Goal: Task Accomplishment & Management: Manage account settings

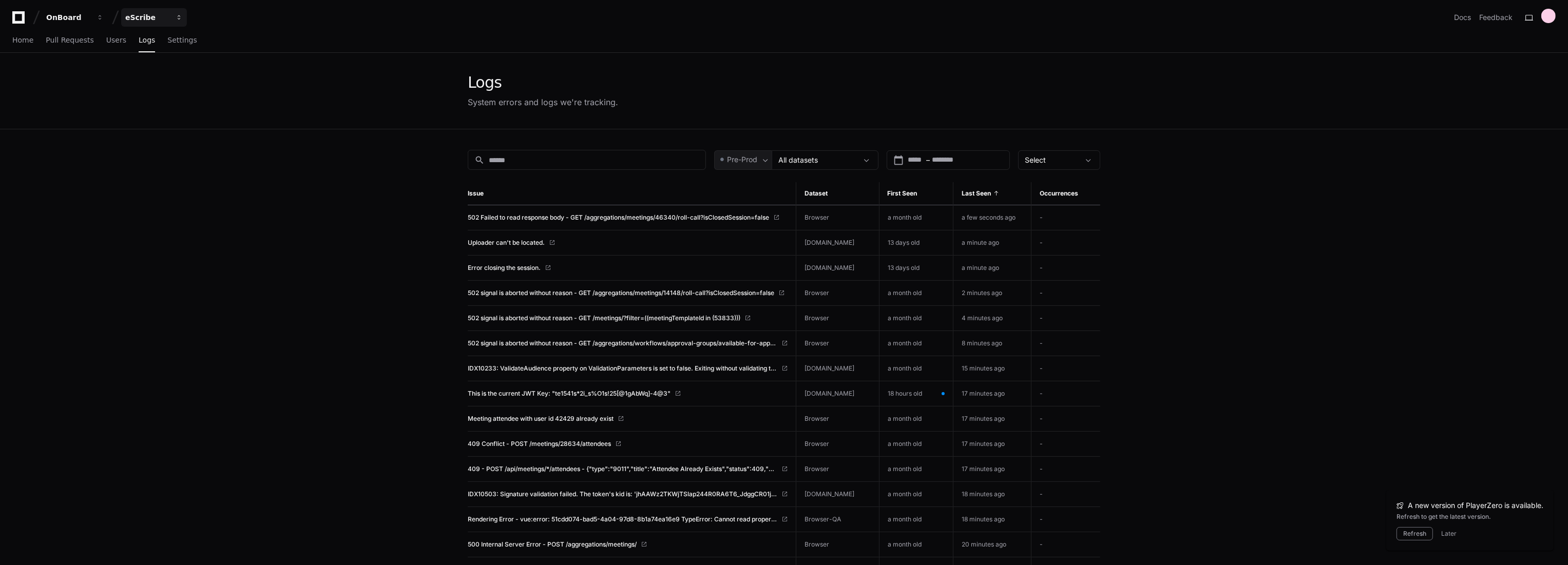
click at [90, 19] on div "eScribe" at bounding box center [68, 18] width 44 height 10
click at [165, 134] on span "OnBoard" at bounding box center [159, 136] width 34 height 13
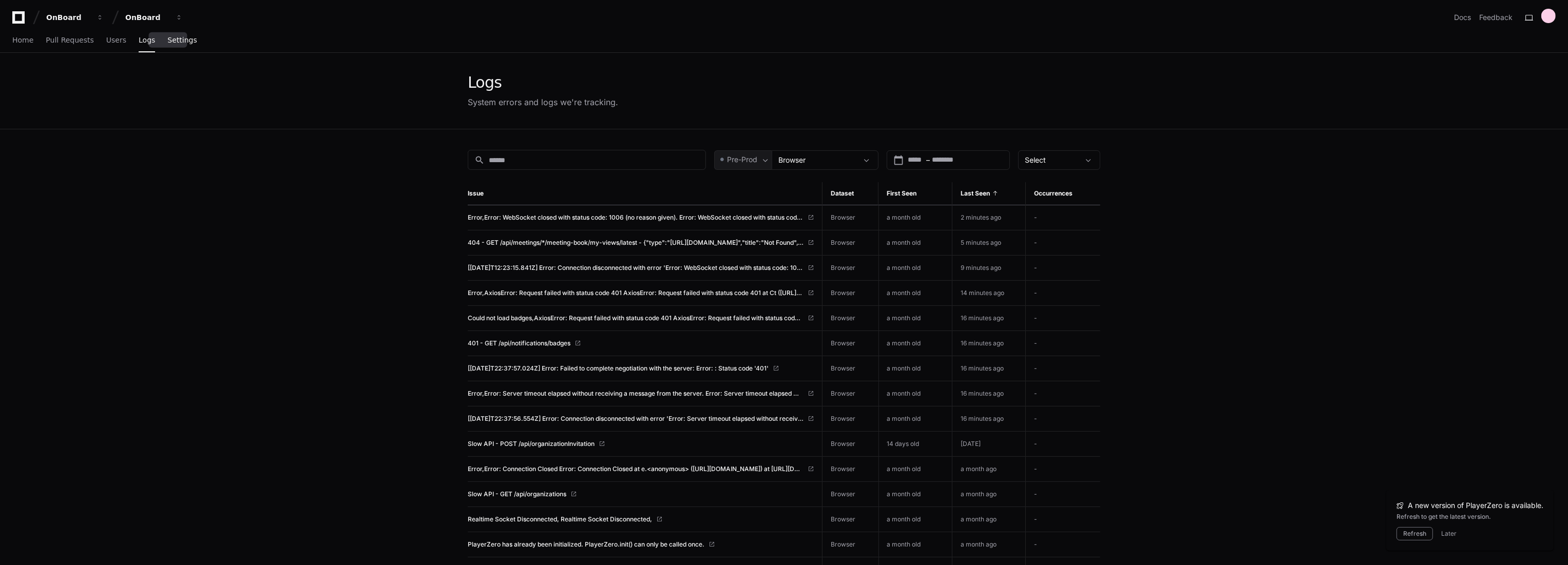
click at [174, 43] on span "Settings" at bounding box center [182, 40] width 29 height 6
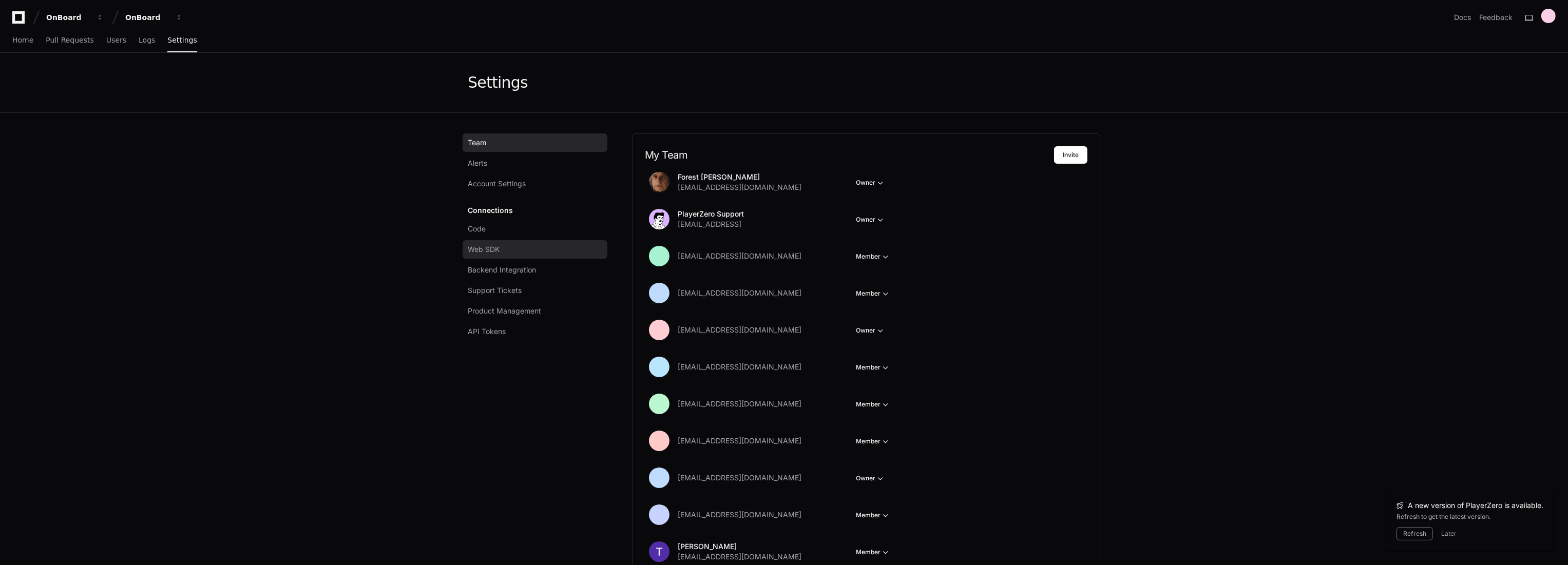
click at [435, 193] on link "Web SDK" at bounding box center [535, 249] width 145 height 19
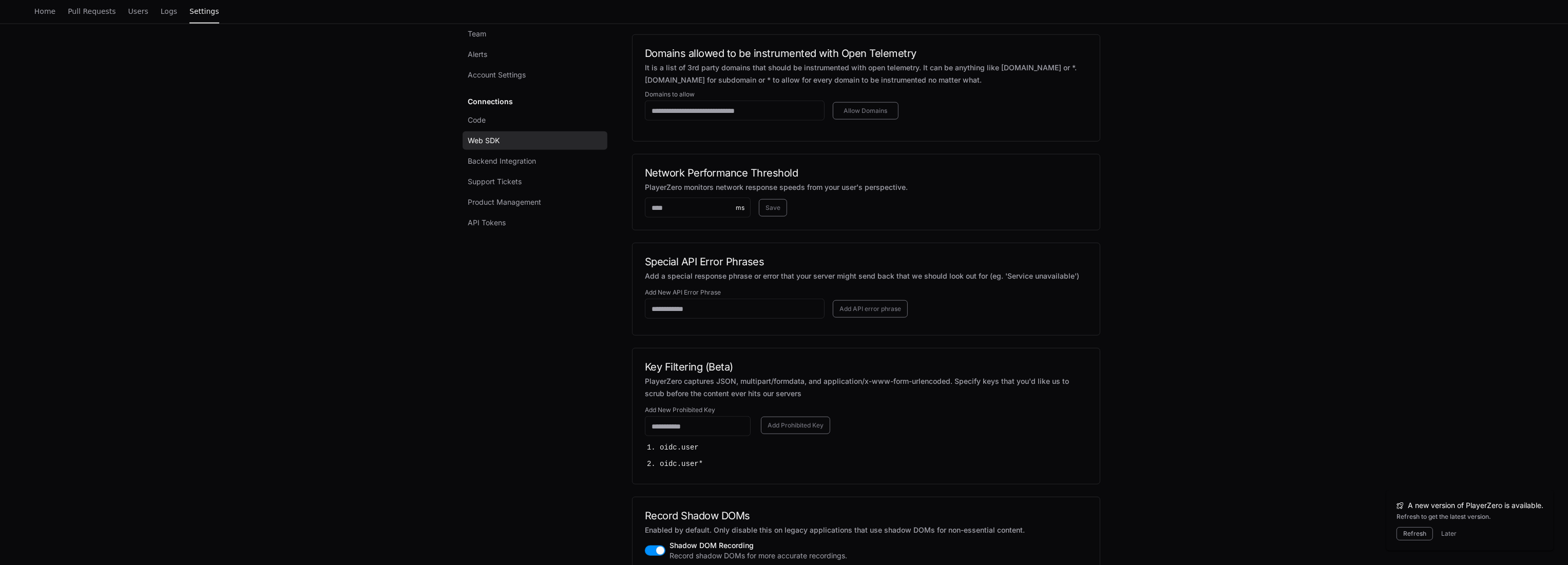
scroll to position [2199, 0]
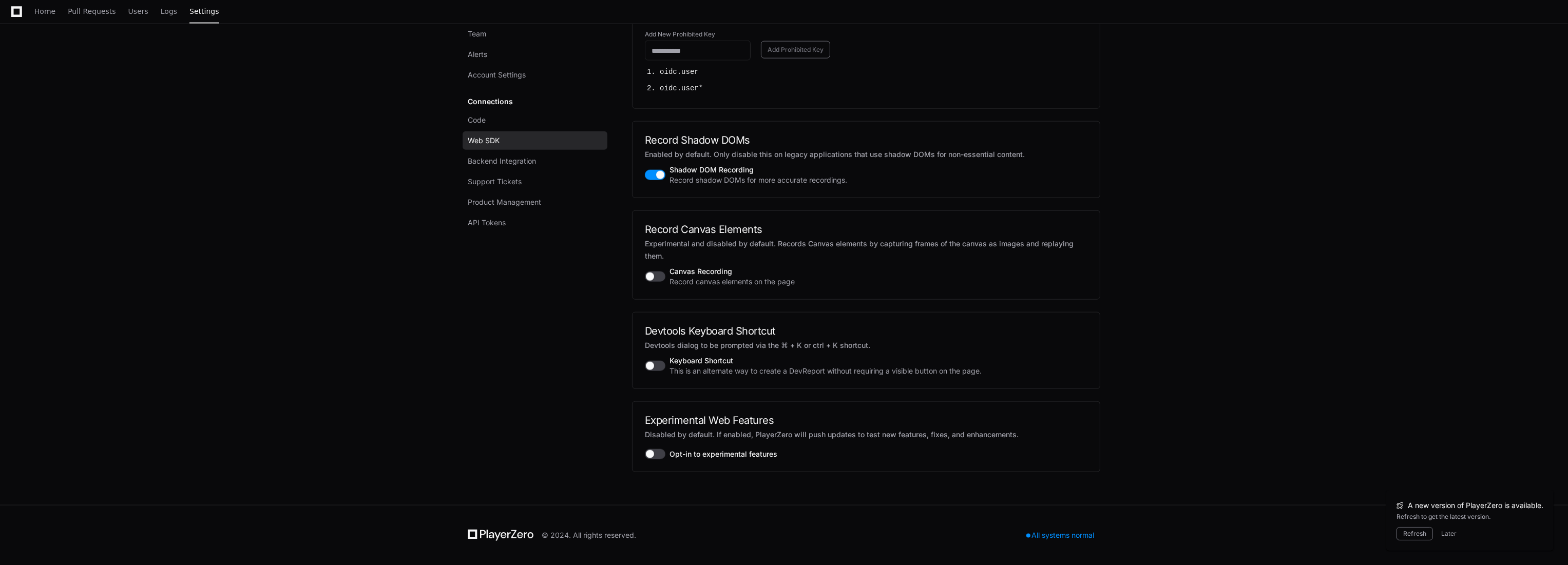
click at [435, 193] on button "button" at bounding box center [655, 455] width 21 height 10
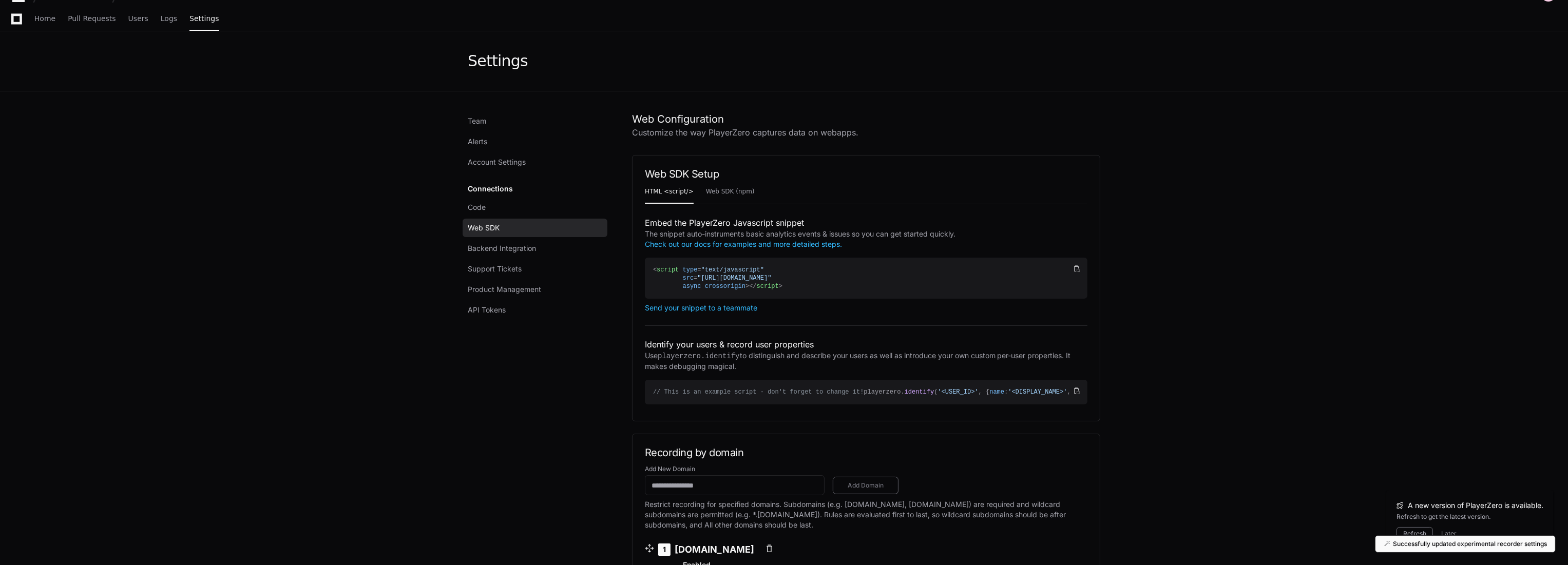
scroll to position [0, 0]
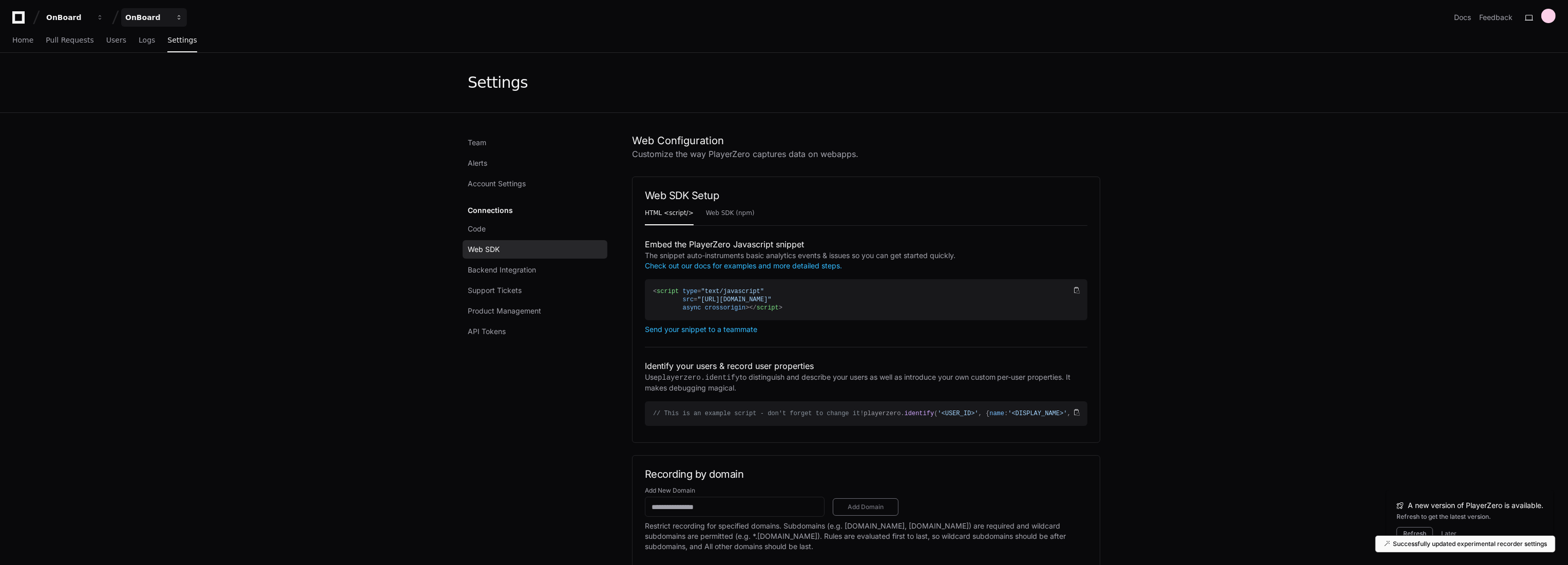
click at [90, 13] on div "OnBoard" at bounding box center [68, 18] width 44 height 10
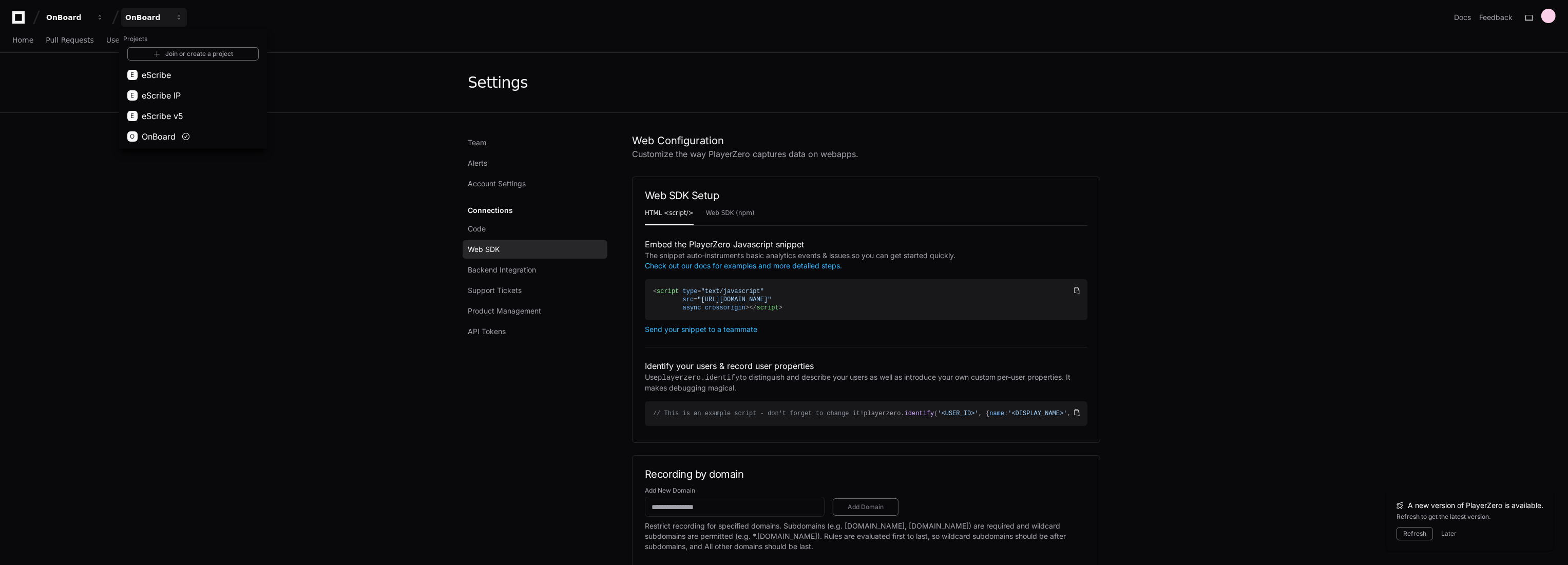
drag, startPoint x: 1281, startPoint y: 178, endPoint x: 1168, endPoint y: 129, distance: 123.2
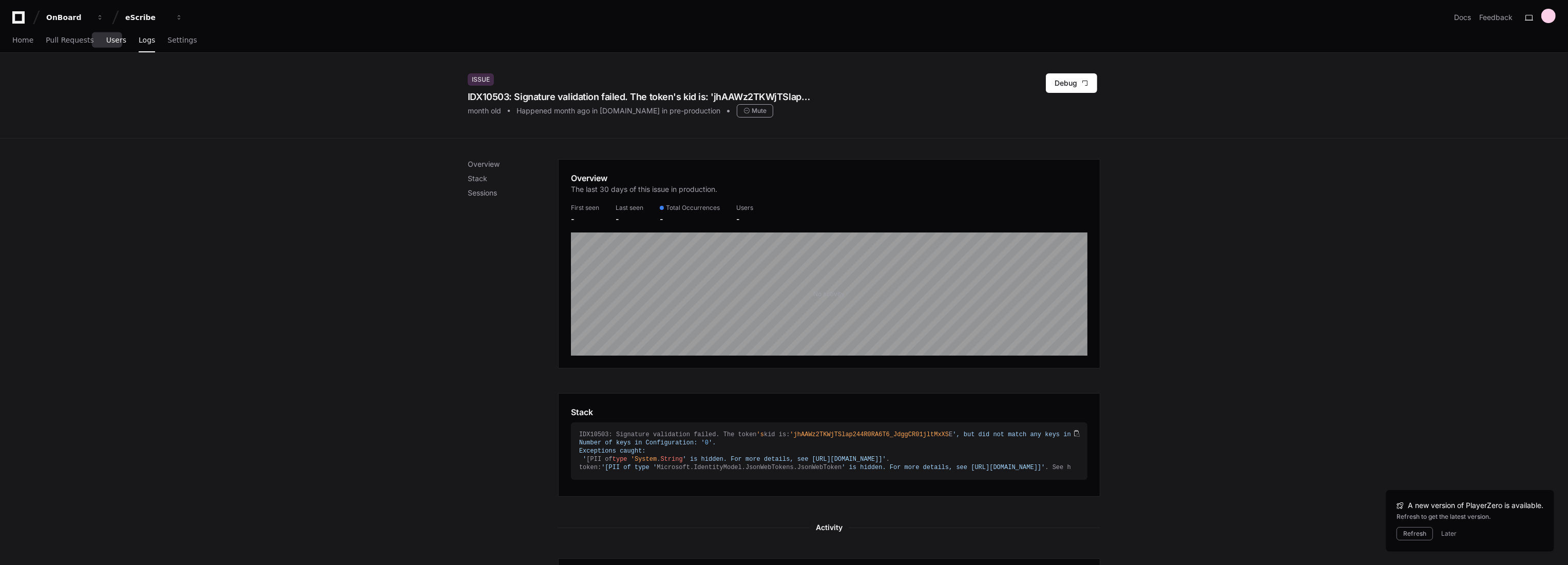
click at [107, 43] on span "Users" at bounding box center [116, 40] width 20 height 6
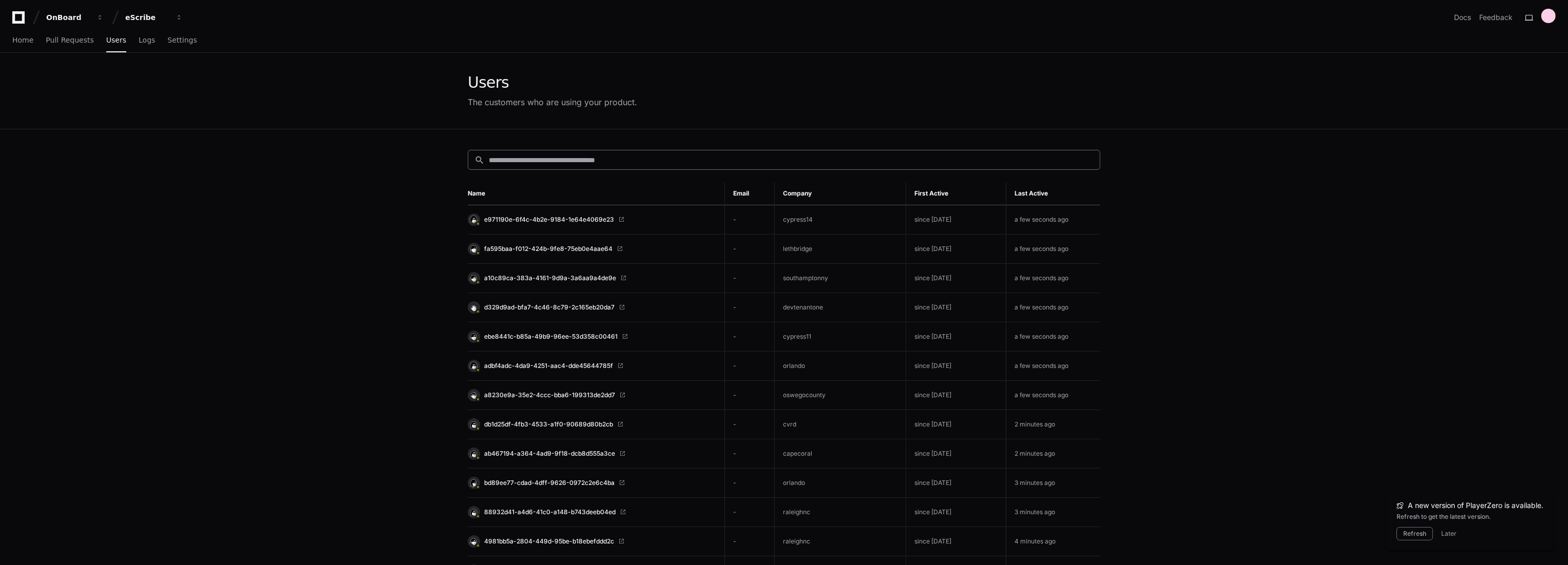
drag, startPoint x: 633, startPoint y: 147, endPoint x: 600, endPoint y: 156, distance: 34.2
click at [601, 156] on div "search Name Email Company First Active Last Active e971190e-6f4c-4b2e-9184-1e64…" at bounding box center [784, 552] width 657 height 847
click at [578, 169] on div "search Name Email Company First Active Last Active e971190e-6f4c-4b2e-9184-1e64…" at bounding box center [784, 552] width 657 height 847
drag, startPoint x: 712, startPoint y: 229, endPoint x: 836, endPoint y: 311, distance: 148.7
click at [795, 286] on tbody "e971190e-6f4c-4b2e-9184-1e64e4069e23 - cypress14 since 15 days ago a few second…" at bounding box center [784, 571] width 632 height 732
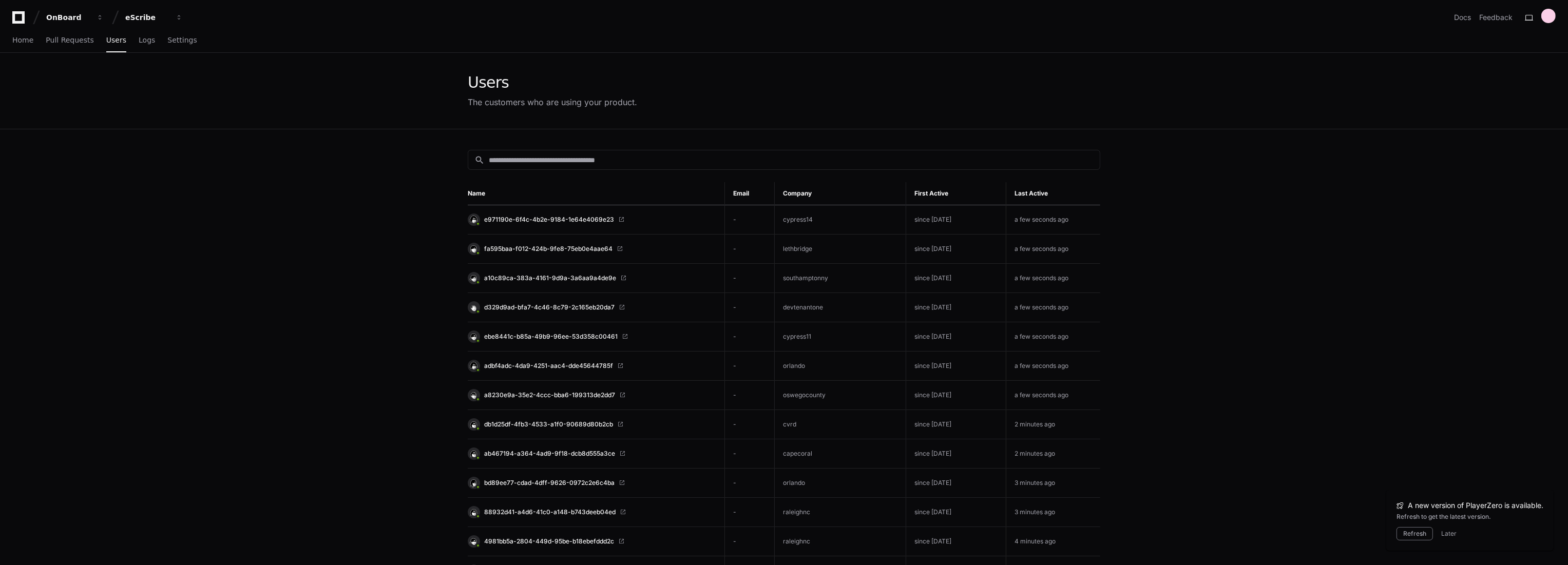
click at [1042, 188] on th "Last Active" at bounding box center [1053, 194] width 94 height 23
click at [1182, 194] on app-customers-list "Users The customers who are using your product. search Name Email Company First…" at bounding box center [784, 515] width 1568 height 924
click at [546, 308] on span "d329d9ad-bfa7-4c46-8c79-2c165eb20da7" at bounding box center [549, 307] width 130 height 8
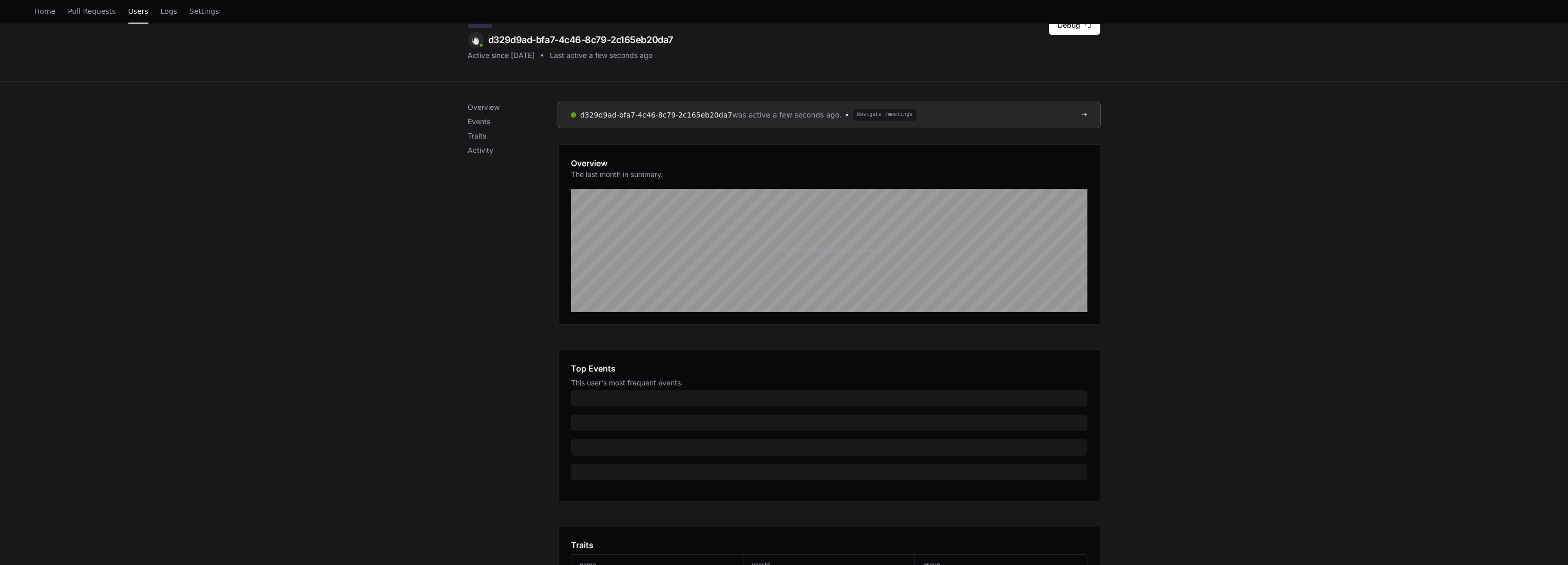
scroll to position [57, 0]
click at [899, 112] on link "d329d9ad-bfa7-4c46-8c79-2c165eb20da7 was active a few seconds ago. Navigate /me…" at bounding box center [829, 116] width 542 height 26
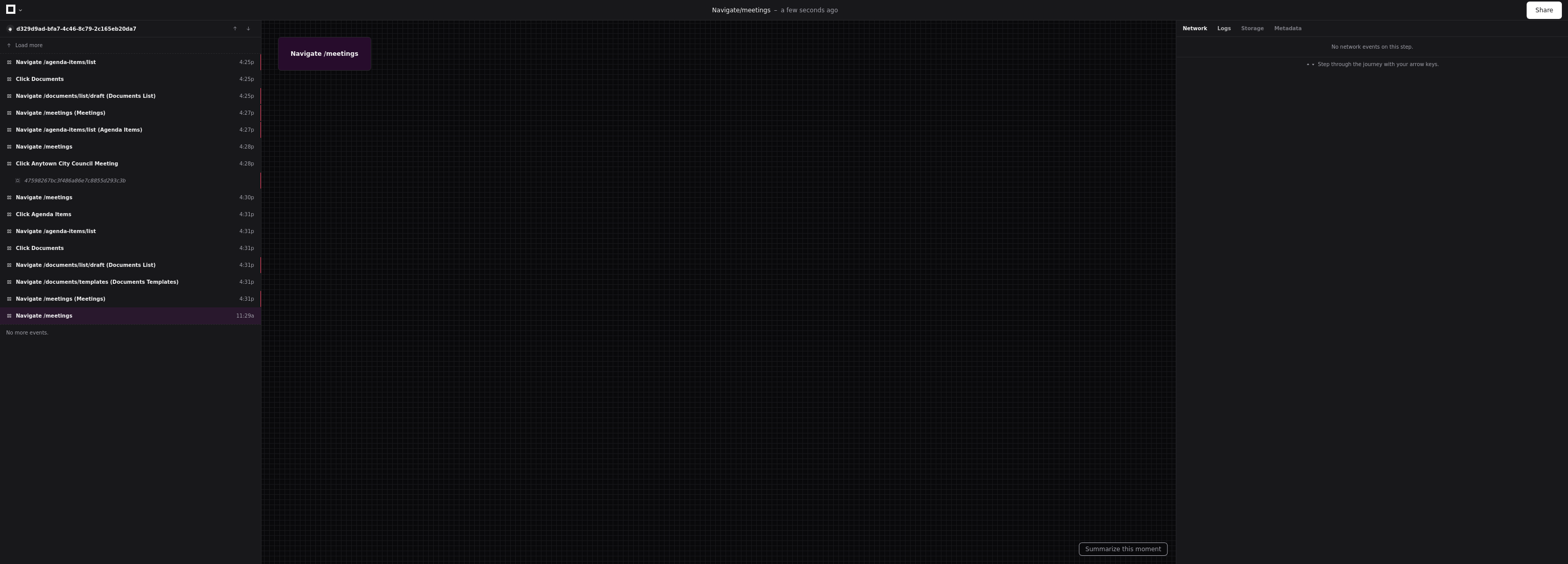
click at [1221, 26] on button "Logs" at bounding box center [1224, 28] width 13 height 7
click at [1241, 24] on div "Network Logs Storage Metadata" at bounding box center [1372, 29] width 392 height 16
click at [1241, 24] on button "Storage" at bounding box center [1252, 28] width 22 height 7
